Goal: Find specific page/section: Find specific page/section

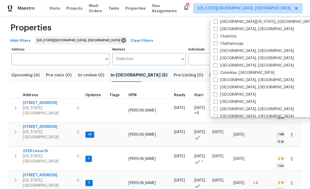
scroll to position [71, 0]
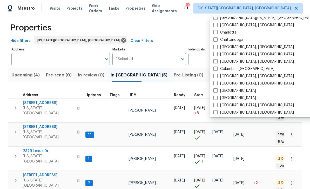
click at [230, 92] on label "[GEOGRAPHIC_DATA]" at bounding box center [235, 90] width 43 height 5
click at [217, 92] on input "[GEOGRAPHIC_DATA]" at bounding box center [215, 89] width 3 height 3
checkbox input "true"
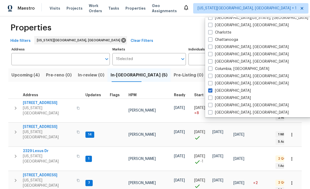
click at [217, 98] on label "[GEOGRAPHIC_DATA]" at bounding box center [230, 97] width 43 height 5
click at [212, 98] on input "[GEOGRAPHIC_DATA]" at bounding box center [210, 96] width 3 height 3
checkbox input "true"
click at [211, 89] on span at bounding box center [210, 90] width 4 height 4
click at [211, 89] on input "[GEOGRAPHIC_DATA]" at bounding box center [209, 89] width 3 height 3
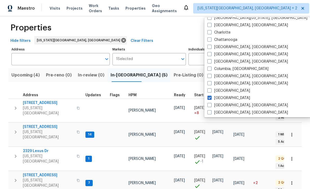
checkbox input "false"
click at [187, 31] on div "Properties" at bounding box center [155, 28] width 294 height 17
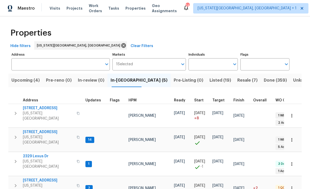
click at [152, 61] on input "Markets" at bounding box center [156, 64] width 46 height 12
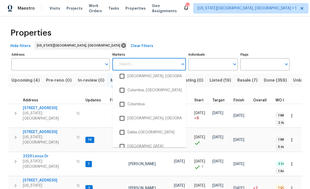
scroll to position [272, 0]
click at [124, 126] on input "checkbox" at bounding box center [122, 131] width 11 height 11
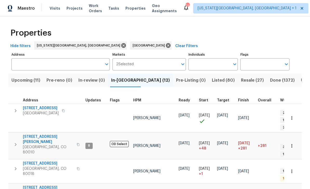
click at [142, 11] on span "Properties" at bounding box center [136, 8] width 20 height 5
click at [212, 80] on span "Listed (80)" at bounding box center [223, 80] width 23 height 7
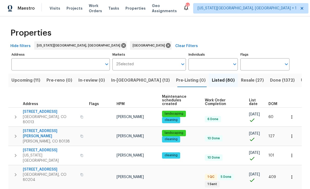
click at [79, 111] on button "button" at bounding box center [82, 117] width 6 height 12
click at [79, 113] on button "button" at bounding box center [82, 117] width 6 height 12
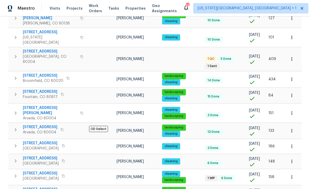
scroll to position [150, 0]
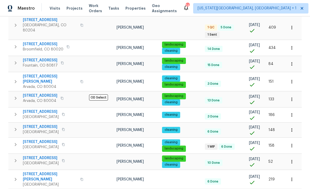
click at [67, 141] on button "button" at bounding box center [63, 144] width 6 height 7
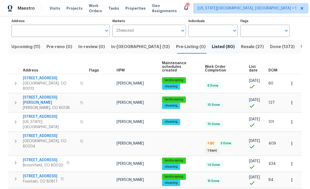
scroll to position [34, 0]
